Goal: Subscribe to service/newsletter

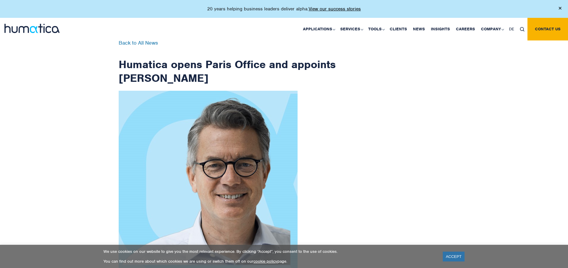
scroll to position [950, 0]
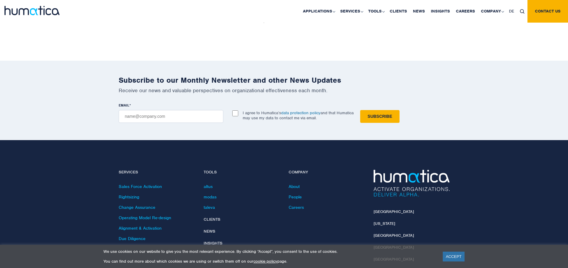
checkbox input "true"
type input "[EMAIL_ADDRESS][DOMAIN_NAME]"
click at [360, 110] on input "Subscribe" at bounding box center [379, 116] width 39 height 13
